Goal: Task Accomplishment & Management: Manage account settings

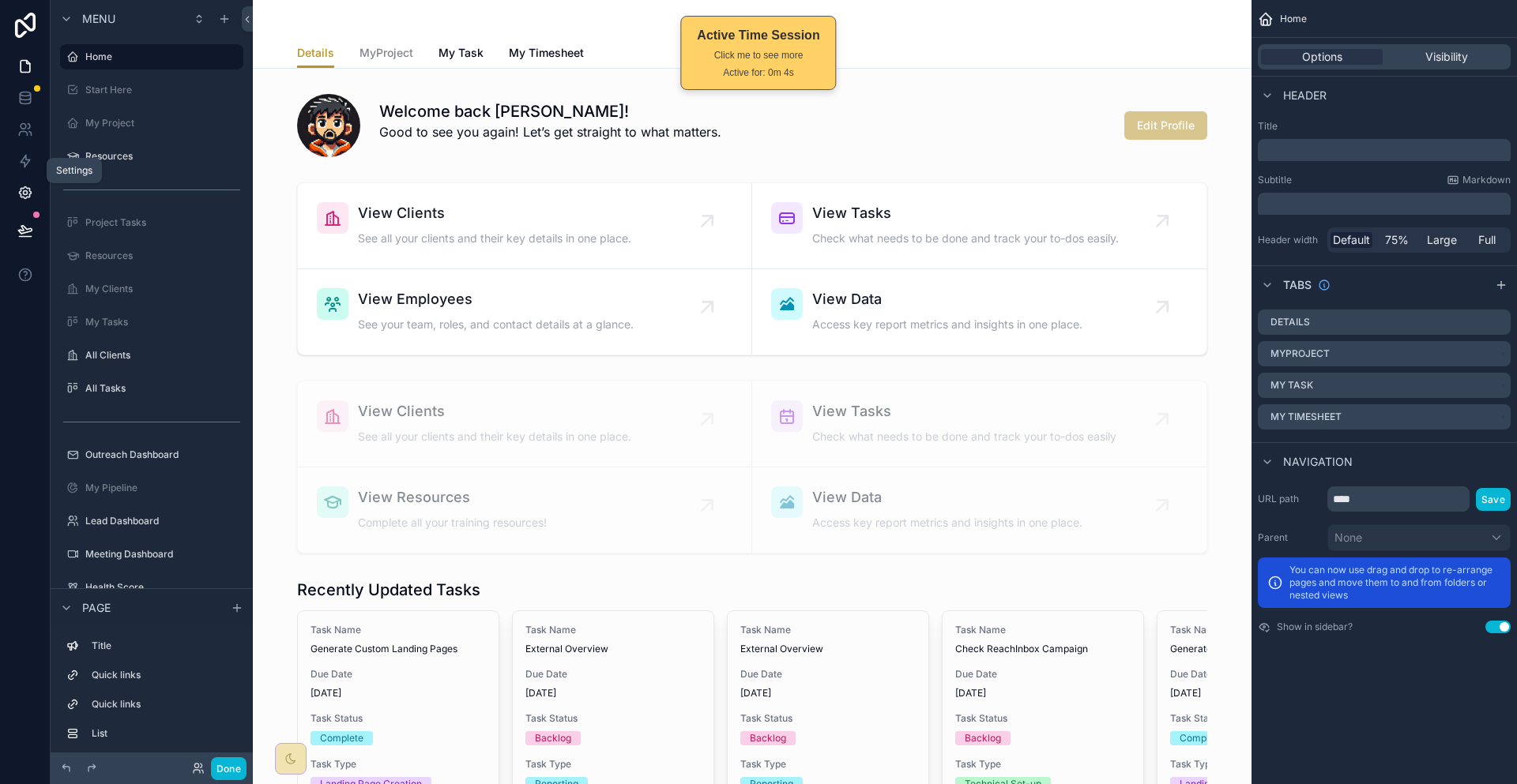
click at [19, 179] on link at bounding box center [25, 192] width 50 height 31
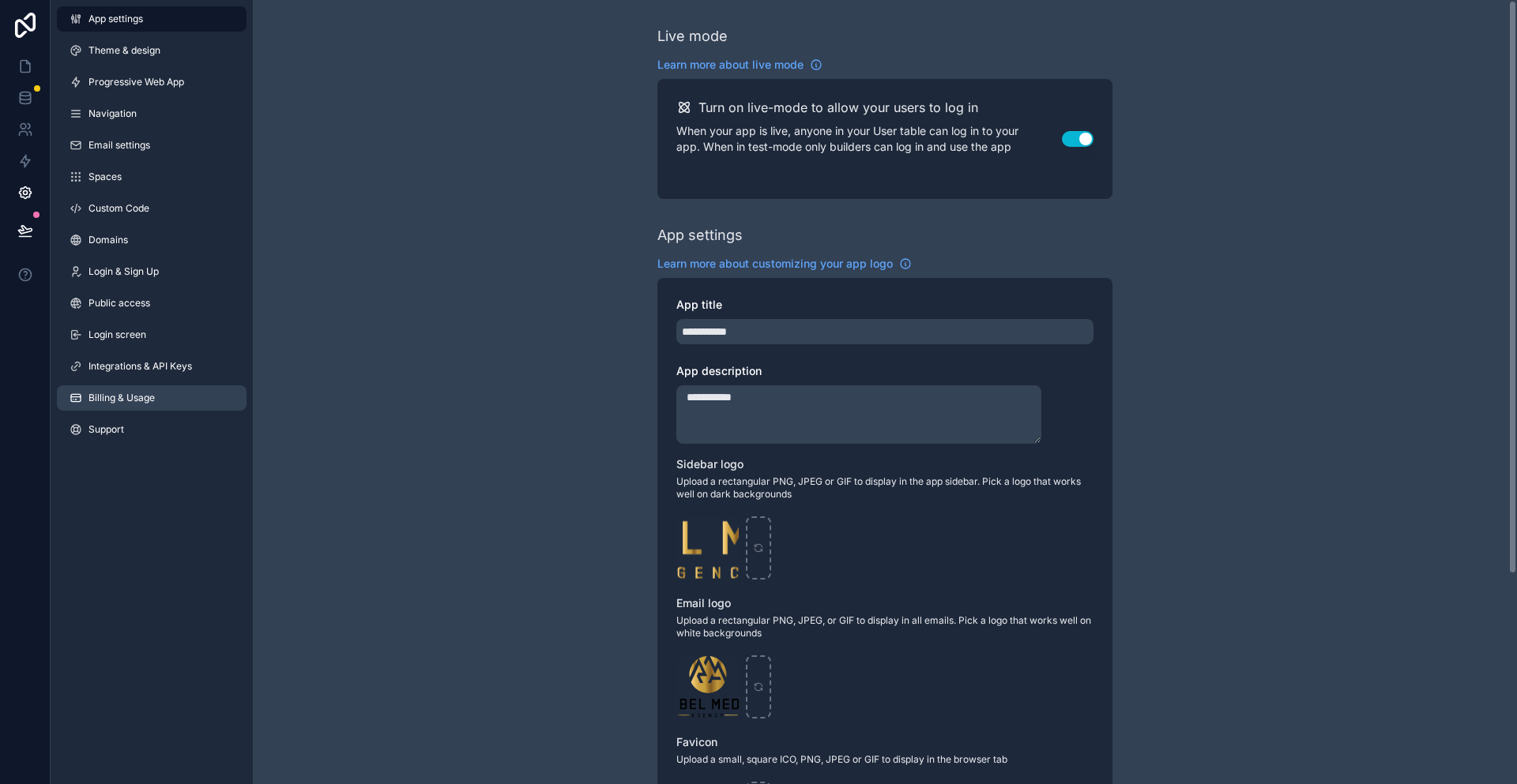
click at [103, 392] on span "Billing & Usage" at bounding box center [121, 398] width 66 height 13
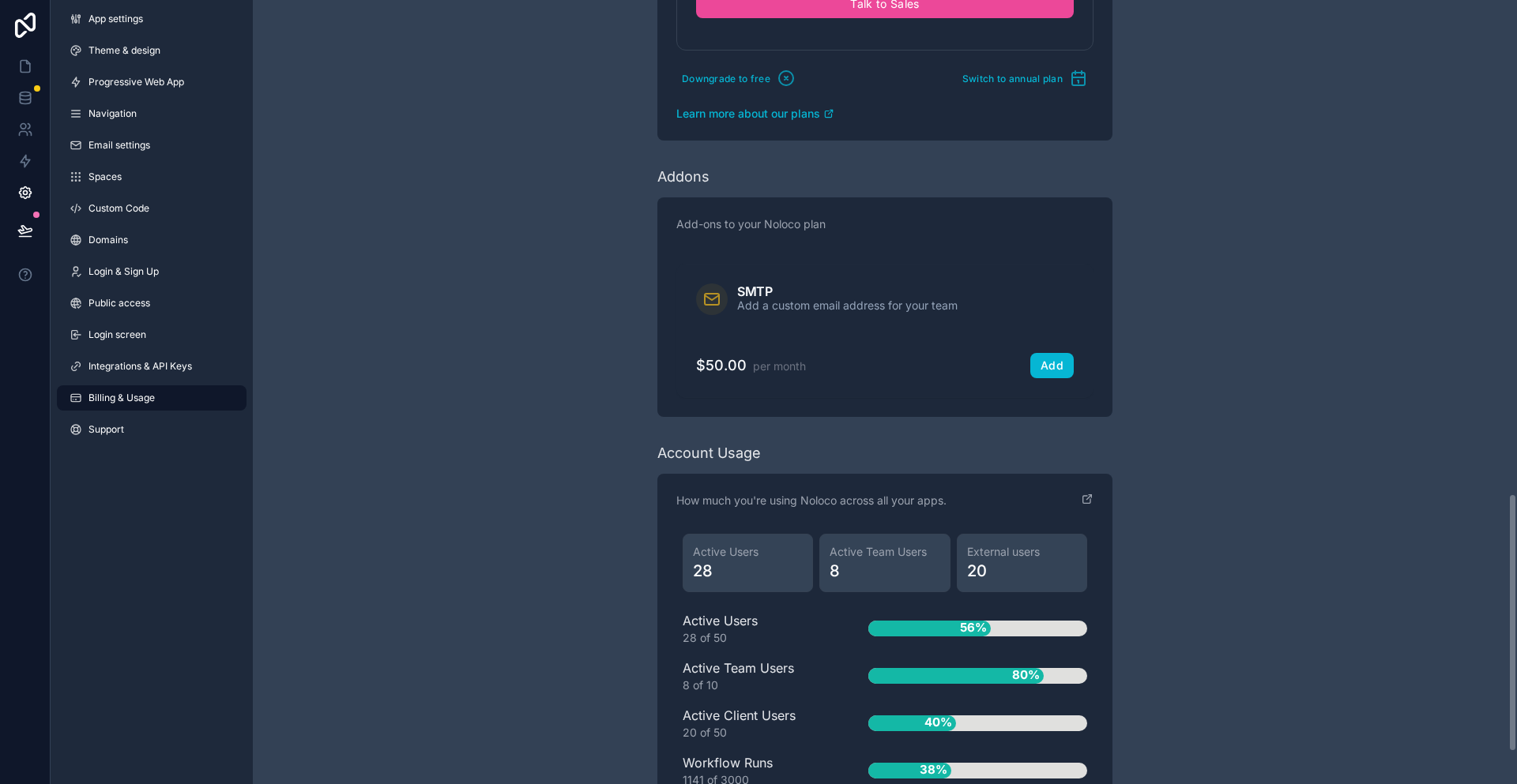
scroll to position [1597, 0]
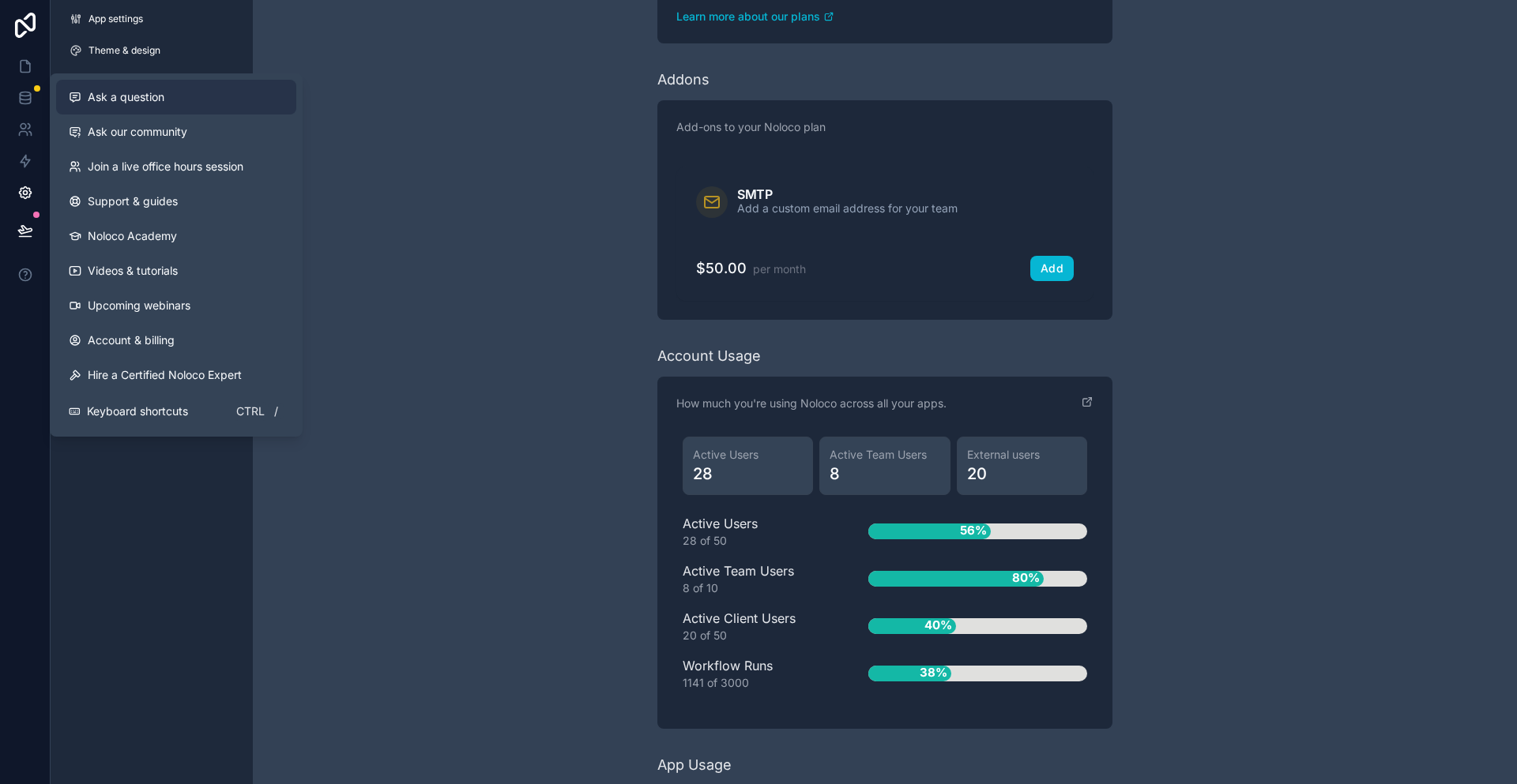
click at [211, 90] on div "Ask a question" at bounding box center [176, 97] width 215 height 16
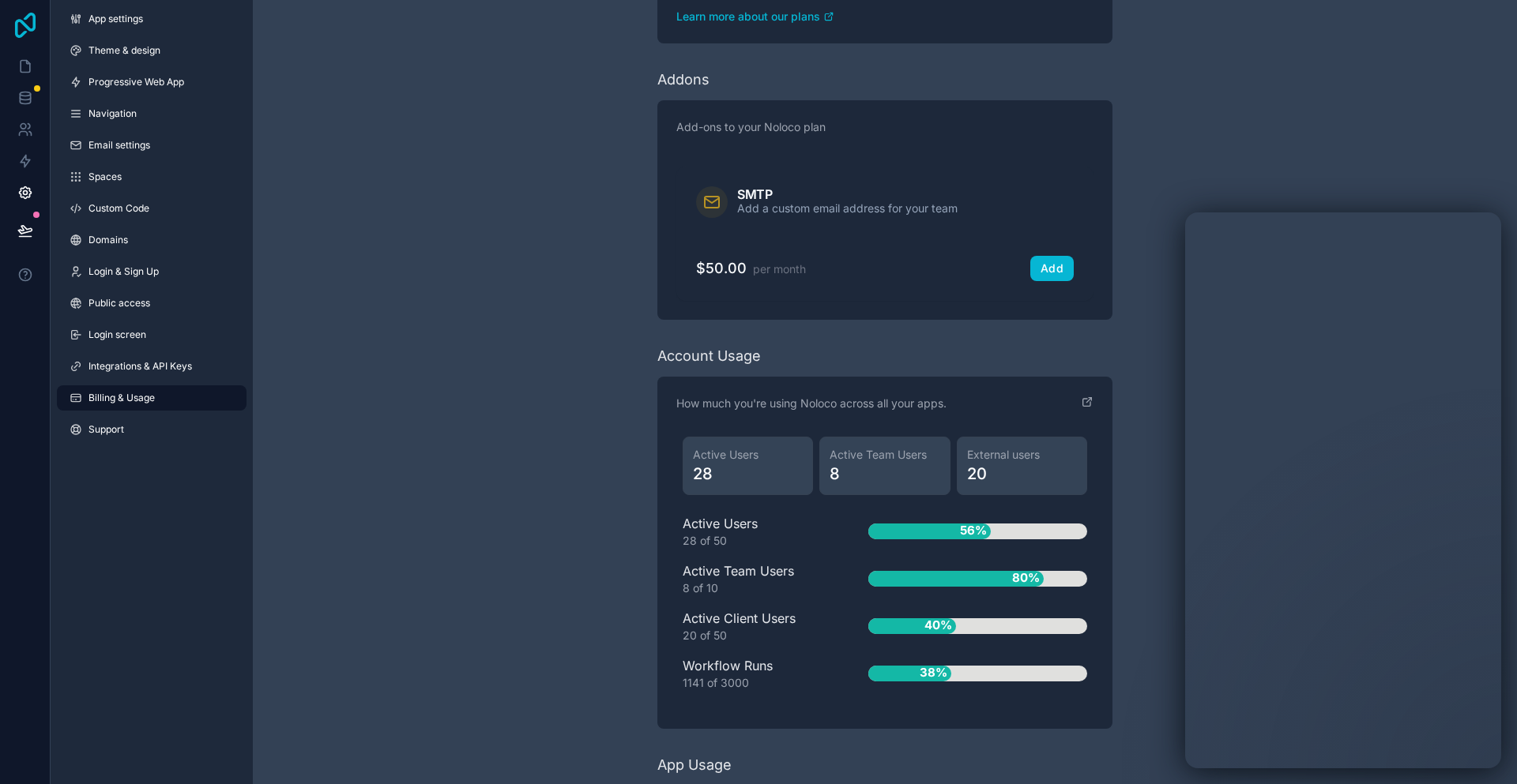
click at [19, 14] on icon at bounding box center [25, 25] width 31 height 25
